Goal: Find specific page/section: Find specific page/section

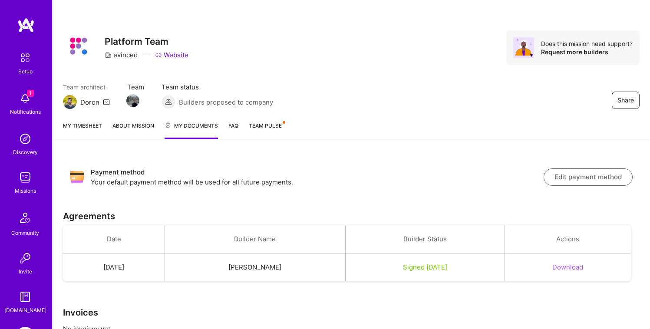
scroll to position [32, 0]
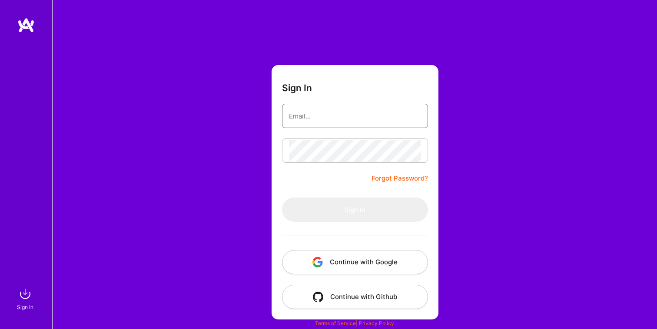
type input "[EMAIL_ADDRESS][PERSON_NAME][DOMAIN_NAME]"
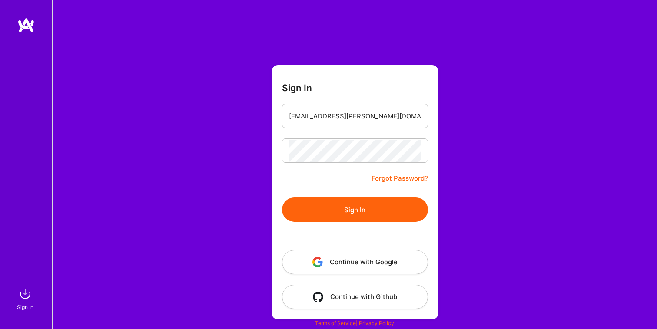
click at [345, 209] on button "Sign In" at bounding box center [355, 210] width 146 height 24
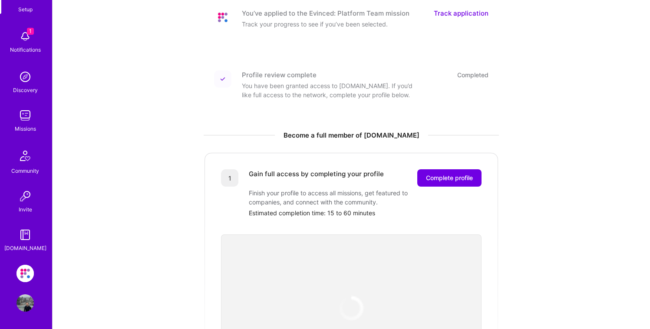
scroll to position [223, 0]
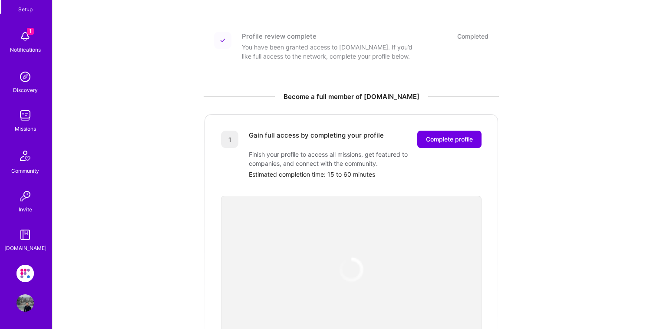
click at [20, 270] on img at bounding box center [25, 273] width 17 height 17
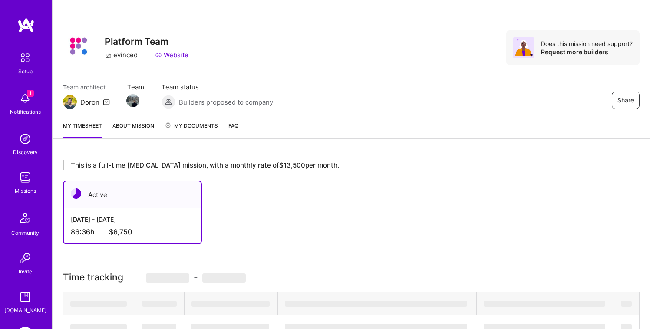
click at [193, 128] on span "My Documents" at bounding box center [191, 126] width 53 height 10
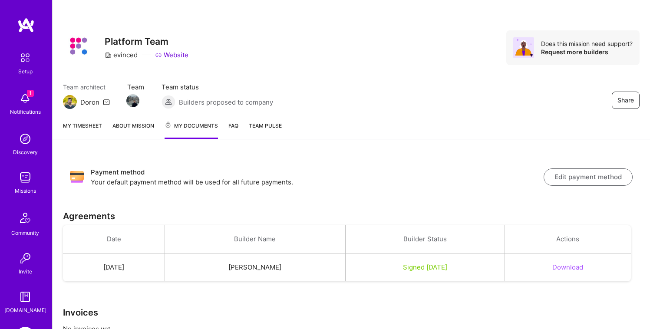
scroll to position [32, 0]
